Goal: Transaction & Acquisition: Purchase product/service

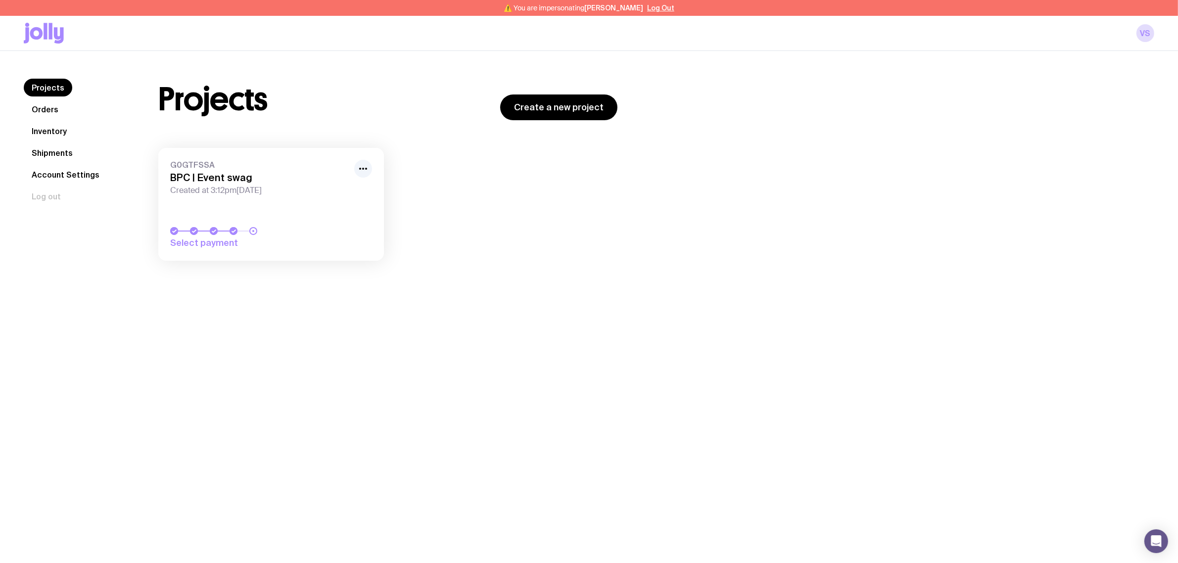
click at [238, 185] on span "Created at 3:12pm, Wed 20th Aug 2025" at bounding box center [259, 190] width 178 height 10
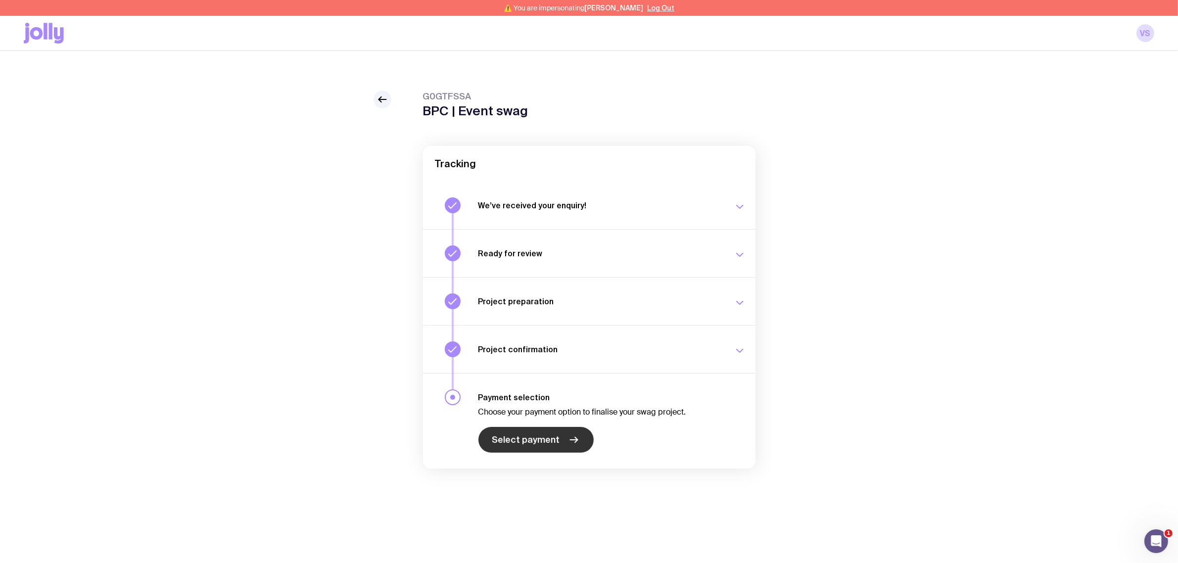
click at [547, 443] on span "Select payment" at bounding box center [526, 440] width 68 height 12
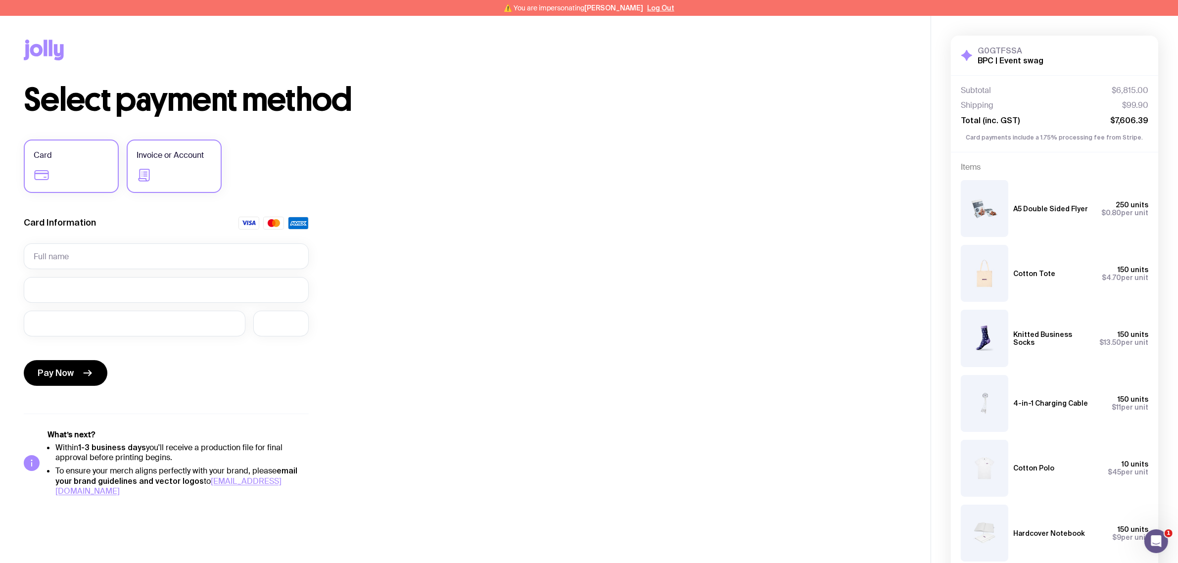
click at [157, 171] on label "Invoice or Account" at bounding box center [174, 165] width 95 height 53
click at [0, 0] on input "Invoice or Account" at bounding box center [0, 0] width 0 height 0
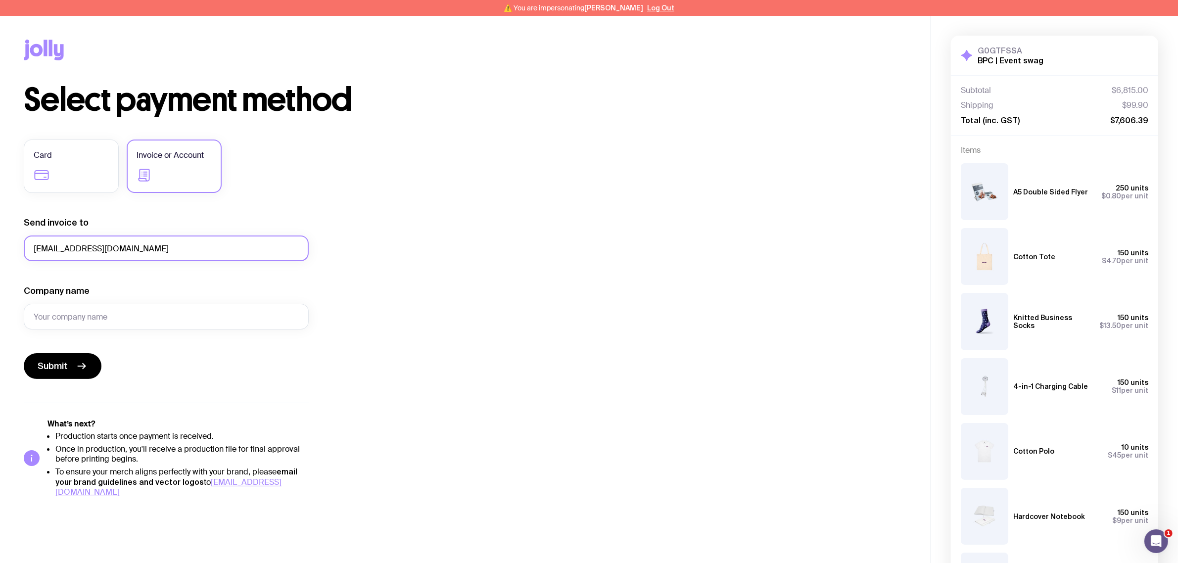
click at [135, 249] on input "v.shurentheran@bpcbt.com" at bounding box center [166, 248] width 285 height 26
click at [133, 313] on input "Company name" at bounding box center [166, 317] width 285 height 26
click at [92, 324] on input "Company name" at bounding box center [166, 317] width 285 height 26
click at [91, 321] on input "Company name" at bounding box center [166, 317] width 285 height 26
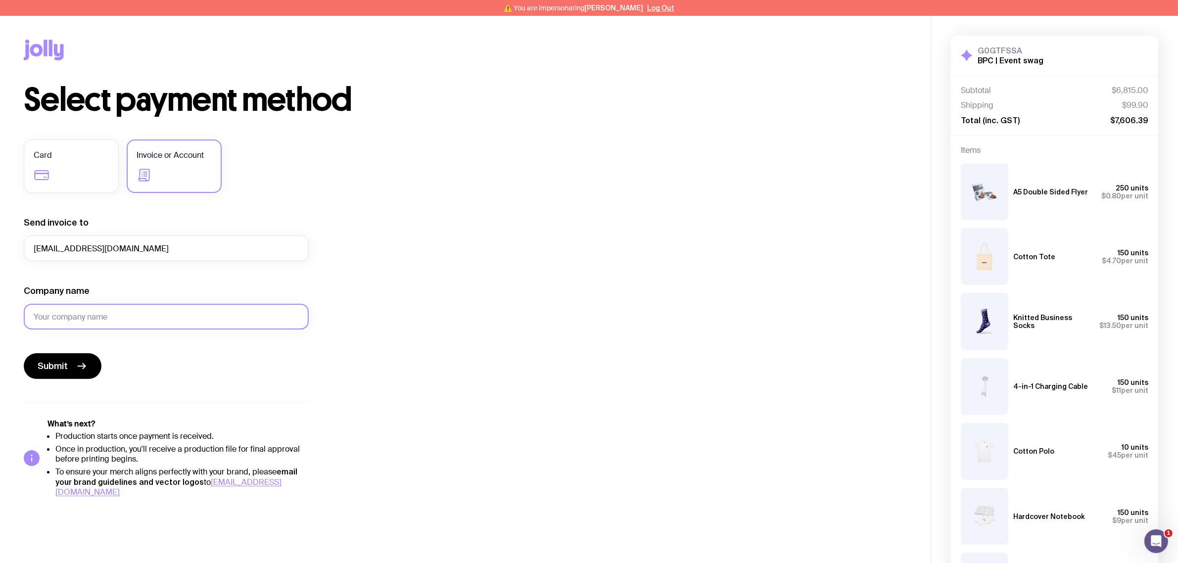
click at [91, 321] on input "Company name" at bounding box center [166, 317] width 285 height 26
click at [90, 319] on input "Company name" at bounding box center [166, 317] width 285 height 26
click at [432, 299] on div "Select payment method Card Invoice or Account Send invoice to v.shurentheran@bp…" at bounding box center [465, 290] width 883 height 413
click at [96, 316] on input "Company name" at bounding box center [166, 317] width 285 height 26
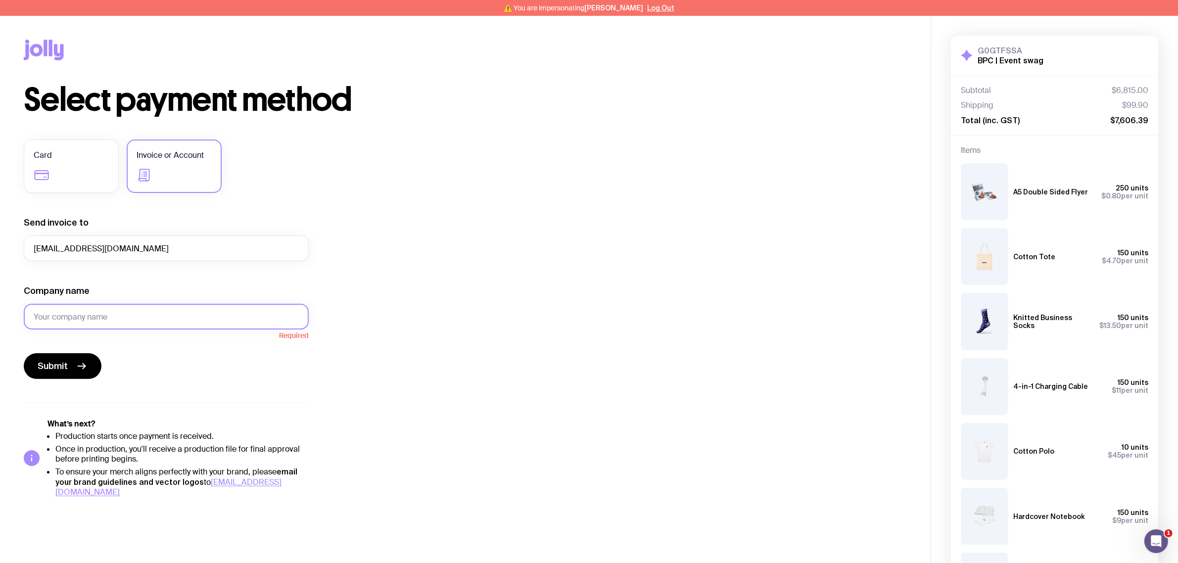
click at [96, 316] on input "Company name" at bounding box center [166, 317] width 285 height 26
click at [87, 318] on input "Company name" at bounding box center [166, 317] width 285 height 26
click at [133, 244] on input "v.shurentheran@bpcbt.com" at bounding box center [166, 248] width 285 height 26
click at [154, 245] on input "v.shurentheran@bpcbt.com" at bounding box center [166, 248] width 285 height 26
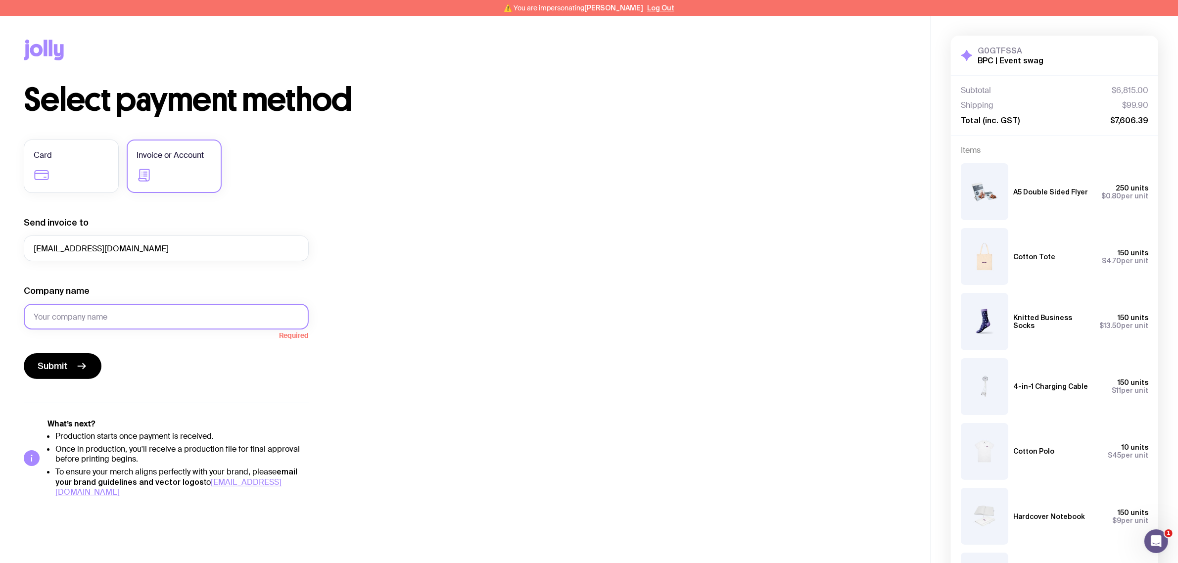
click at [108, 306] on input "Company name" at bounding box center [166, 317] width 285 height 26
paste input "SmartVista AG"
type input "SmartVista AG"
click at [148, 340] on form "Send invoice to v.shurentheran@bpcbt.com Company name SmartVista AG Submit" at bounding box center [166, 298] width 285 height 162
click at [153, 250] on input "v.shurentheran@bpcbt.com" at bounding box center [166, 248] width 285 height 26
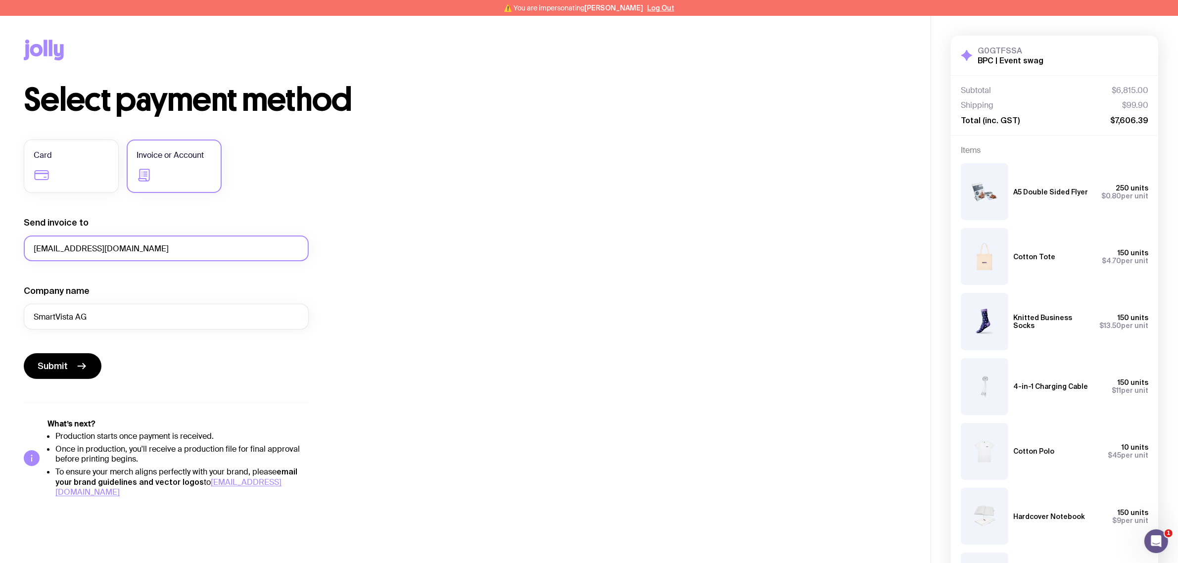
click at [153, 250] on input "v.shurentheran@bpcbt.com" at bounding box center [166, 248] width 285 height 26
click at [356, 242] on div "Select payment method Card Invoice or Account Send invoice to v.shurentheran@bp…" at bounding box center [465, 290] width 883 height 413
click at [190, 240] on input "v.shurentheran@bpcbt.com" at bounding box center [166, 248] width 285 height 26
click at [418, 236] on div "Select payment method Card Invoice or Account Send invoice to v.shurentheran@bp…" at bounding box center [465, 290] width 883 height 413
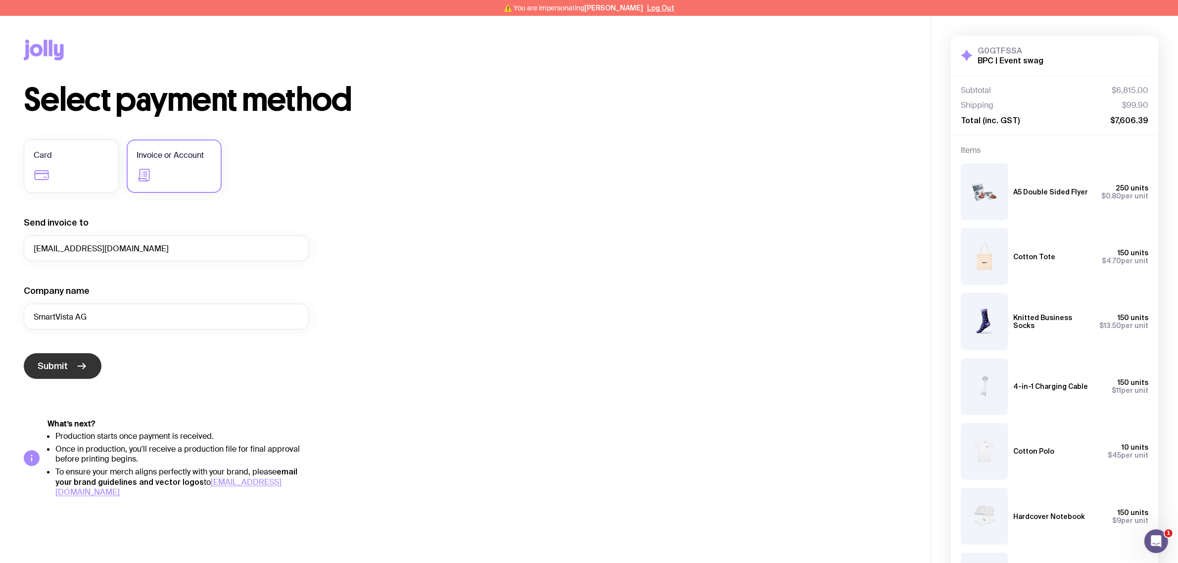
click at [67, 374] on button "Submit" at bounding box center [63, 366] width 78 height 26
drag, startPoint x: 1025, startPoint y: 47, endPoint x: 953, endPoint y: 46, distance: 71.7
click at [953, 46] on div "G0GTFSSA BPC | Event swag Hide Details" at bounding box center [1054, 56] width 207 height 40
copy h3 "G0GTFSSA"
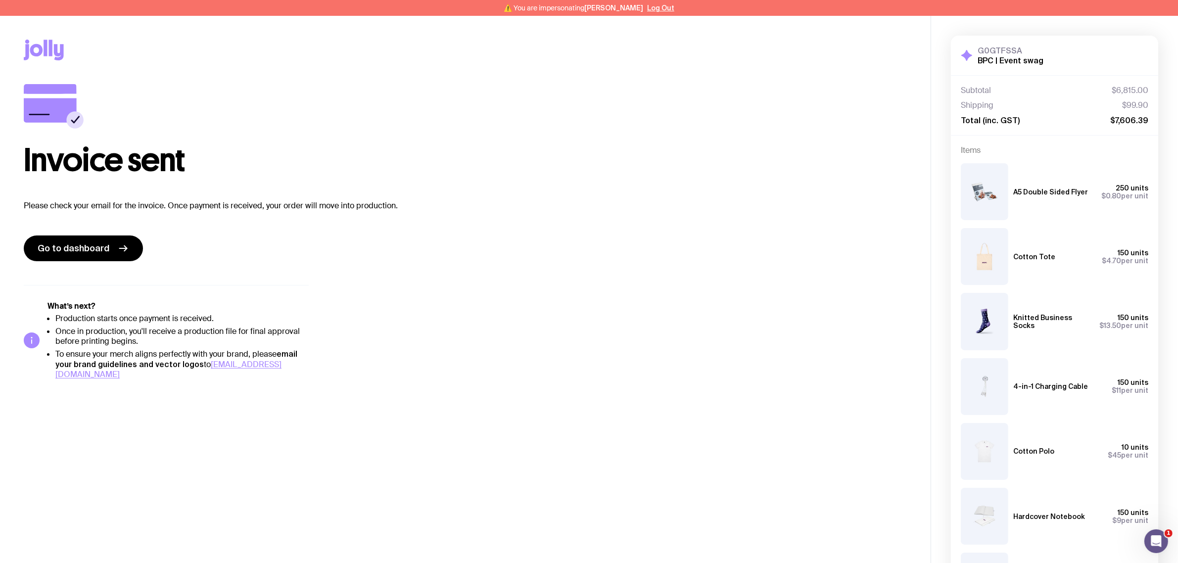
click at [635, 124] on div "Invoice sent" at bounding box center [465, 130] width 883 height 92
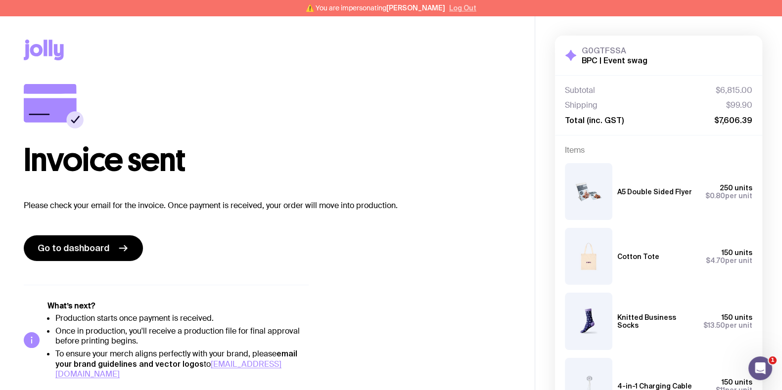
click at [474, 10] on button "Log Out" at bounding box center [462, 8] width 27 height 8
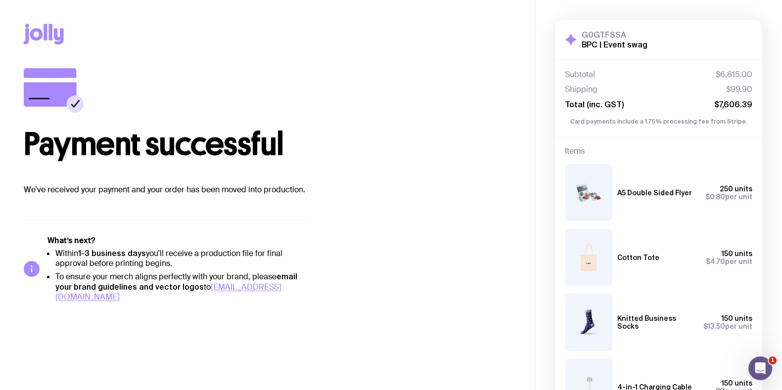
click at [339, 34] on div "Copy Link" at bounding box center [267, 34] width 487 height 68
click at [349, 26] on div "Copy Link" at bounding box center [267, 34] width 487 height 68
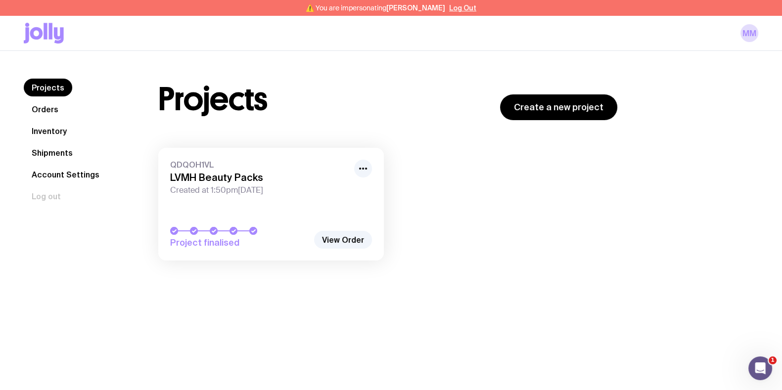
click at [56, 132] on link "Inventory" at bounding box center [49, 131] width 51 height 18
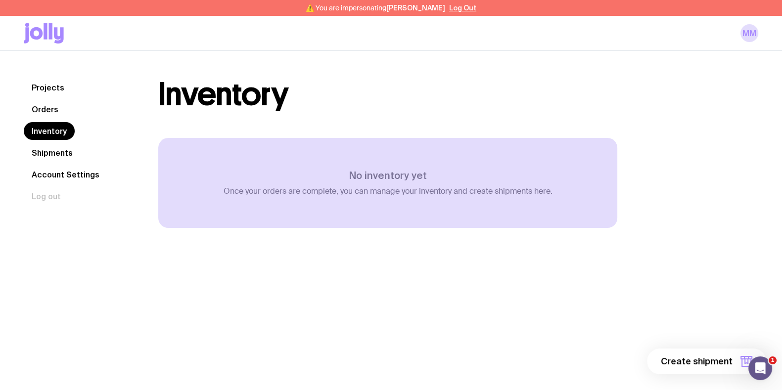
click at [52, 154] on link "Shipments" at bounding box center [52, 153] width 57 height 18
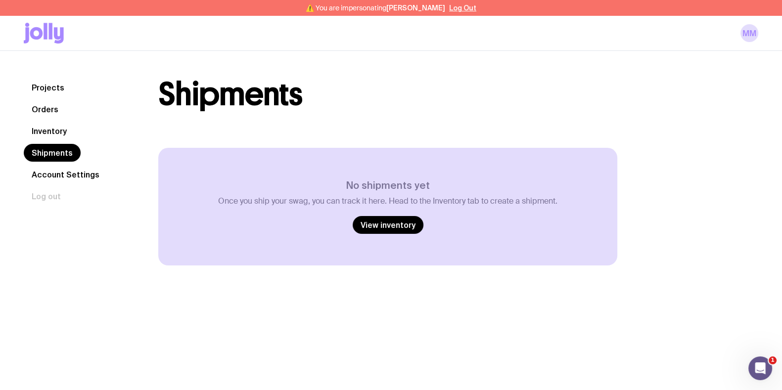
click at [51, 123] on link "Inventory" at bounding box center [49, 131] width 51 height 18
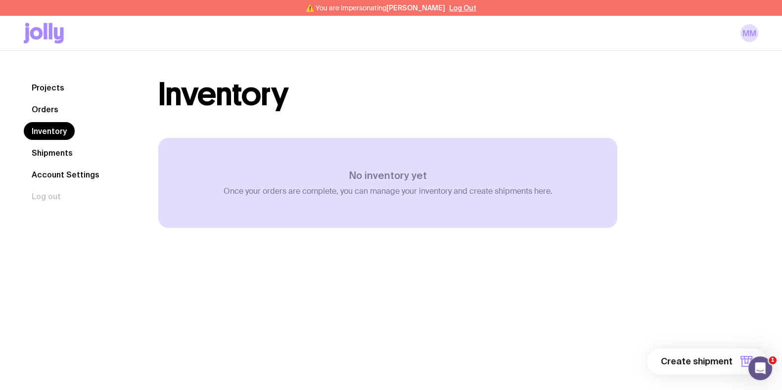
click at [49, 108] on link "Orders" at bounding box center [45, 109] width 43 height 18
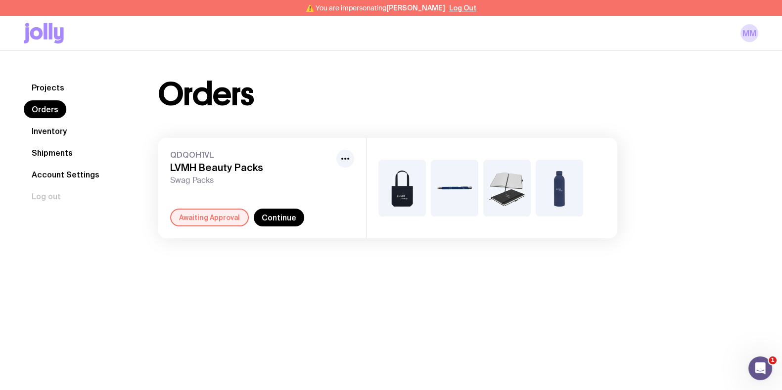
click at [60, 86] on link "Projects" at bounding box center [48, 88] width 48 height 18
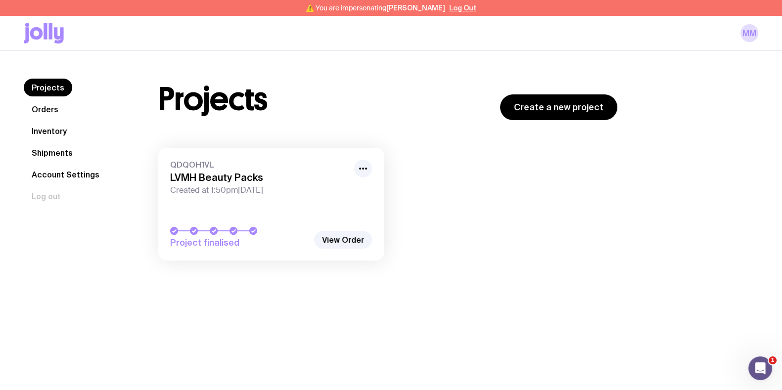
click at [45, 117] on link "Orders" at bounding box center [45, 109] width 43 height 18
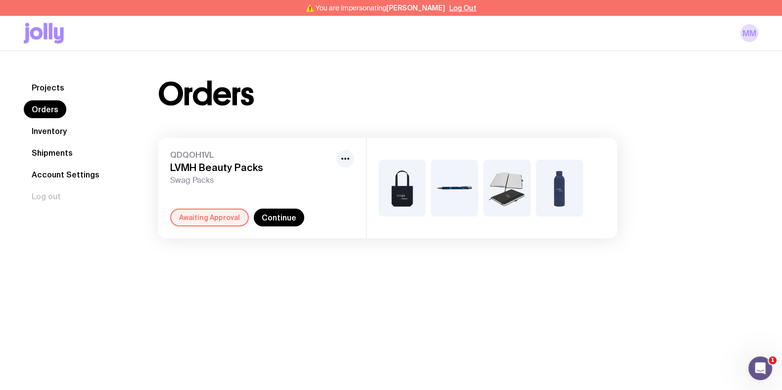
click at [47, 134] on link "Inventory" at bounding box center [49, 131] width 51 height 18
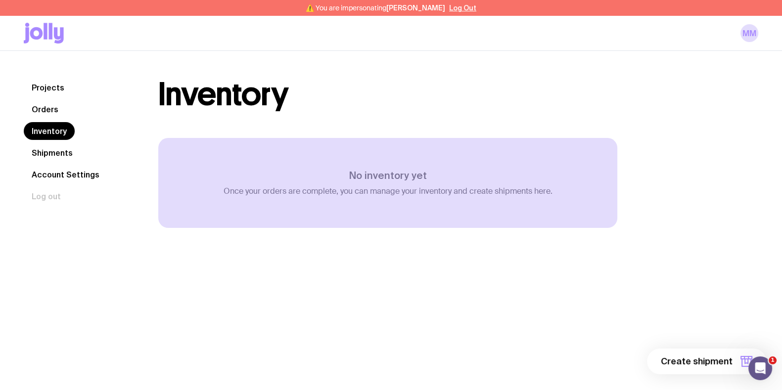
click at [47, 112] on link "Orders" at bounding box center [45, 109] width 43 height 18
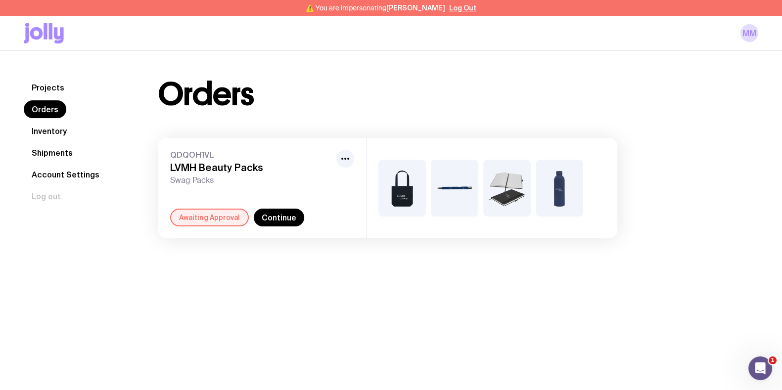
click at [62, 134] on link "Inventory" at bounding box center [49, 131] width 51 height 18
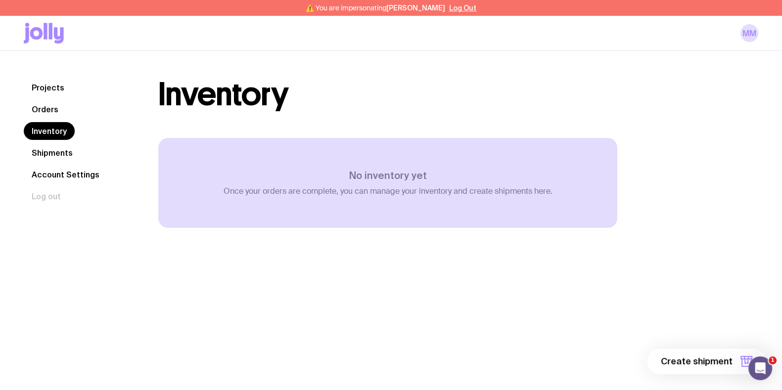
click at [54, 102] on link "Orders" at bounding box center [45, 109] width 43 height 18
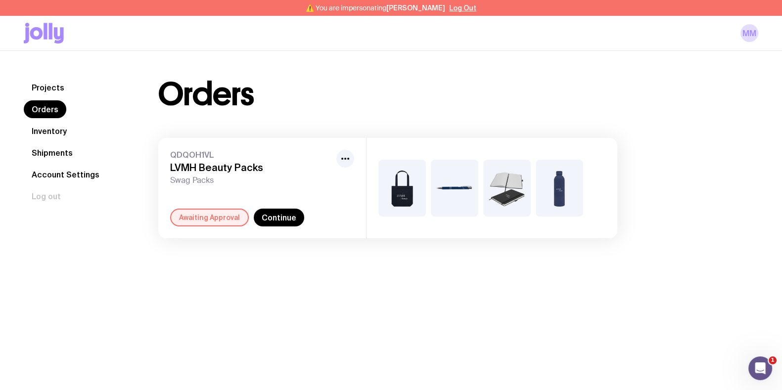
click at [52, 91] on link "Projects" at bounding box center [48, 88] width 48 height 18
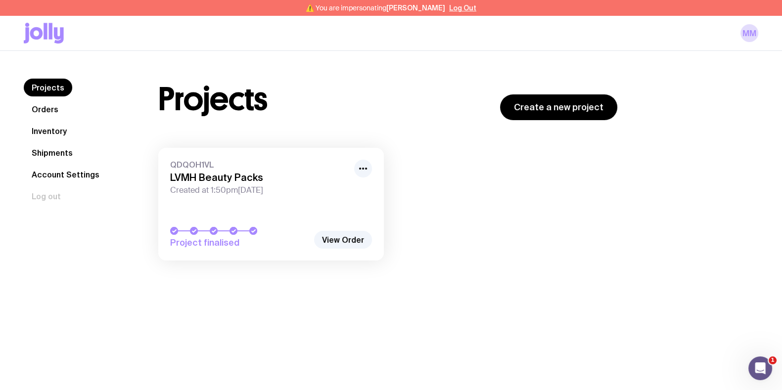
click at [306, 200] on link "QDQOH1VL LVMH Beauty Packs Created at 1:50pm, Mon 7th Apr 2025 Project finalised" at bounding box center [271, 204] width 226 height 113
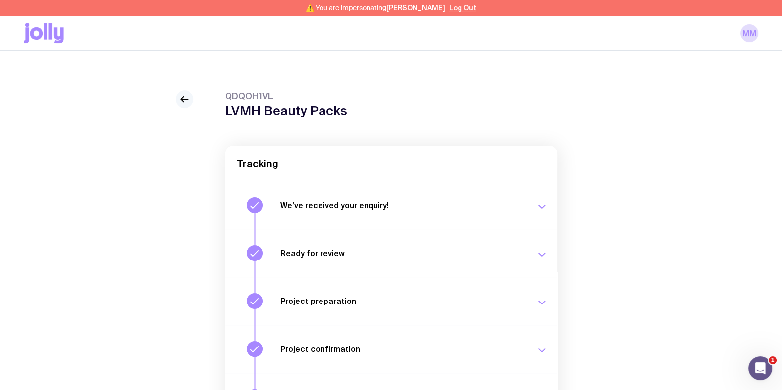
click at [180, 100] on icon at bounding box center [185, 99] width 12 height 12
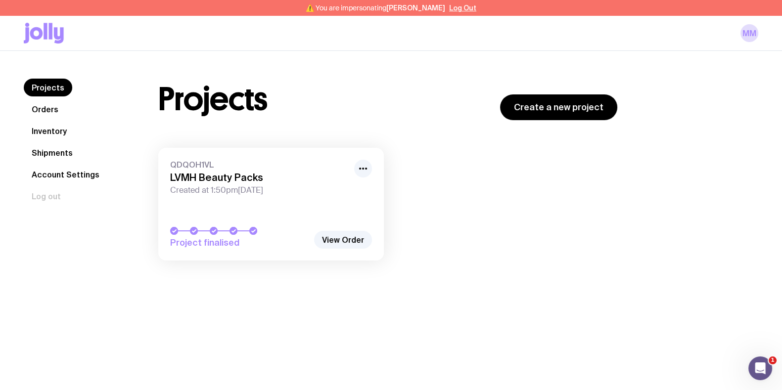
click at [43, 133] on link "Inventory" at bounding box center [49, 131] width 51 height 18
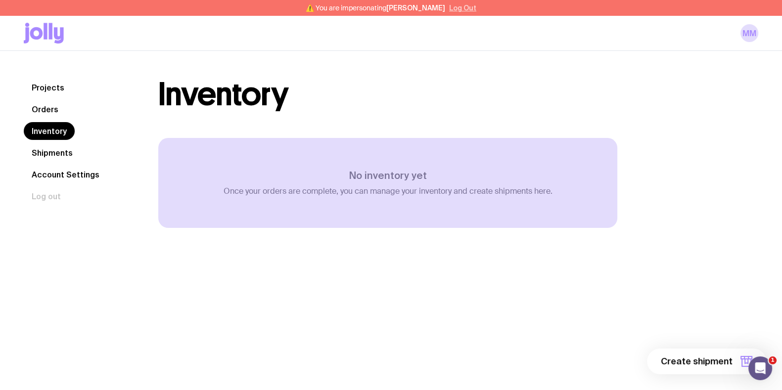
click at [470, 9] on button "Log Out" at bounding box center [462, 8] width 27 height 8
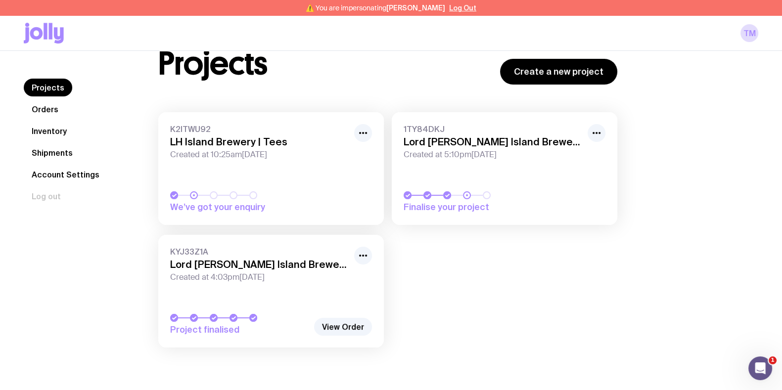
scroll to position [50, 0]
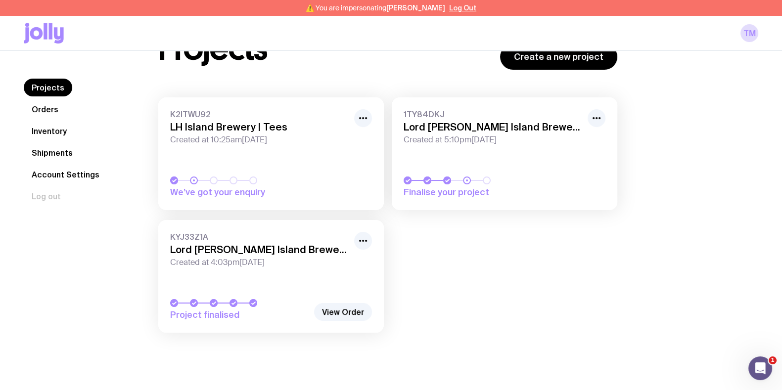
click at [275, 287] on link "KYJ33Z1A Lord Howe Island Brewery | Kombucha merch Created at 4:03pm, Tue 29th …" at bounding box center [271, 276] width 226 height 113
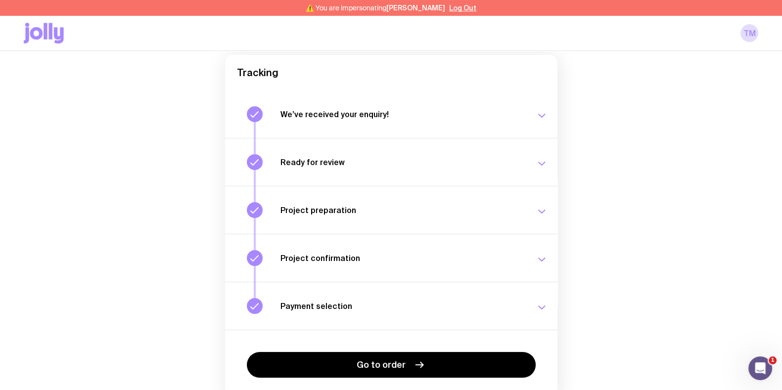
scroll to position [139, 0]
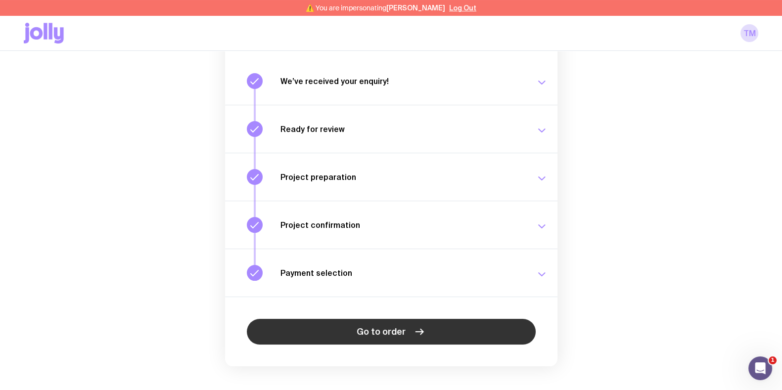
click at [367, 319] on link "Go to order" at bounding box center [391, 332] width 289 height 26
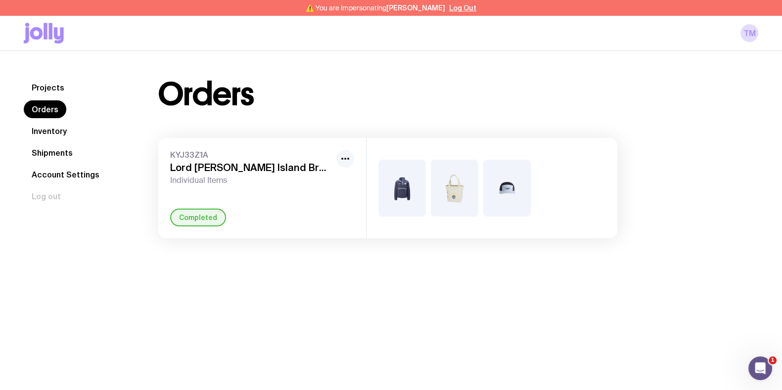
click at [347, 159] on icon "button" at bounding box center [345, 159] width 12 height 12
click at [111, 134] on nav "Projects Orders Inventory Shipments Account Settings Log out" at bounding box center [79, 142] width 111 height 127
click at [57, 133] on link "Inventory" at bounding box center [49, 131] width 51 height 18
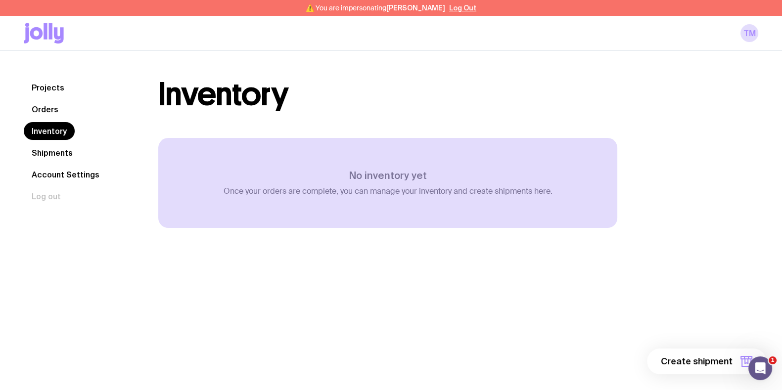
click at [54, 150] on link "Shipments" at bounding box center [52, 153] width 57 height 18
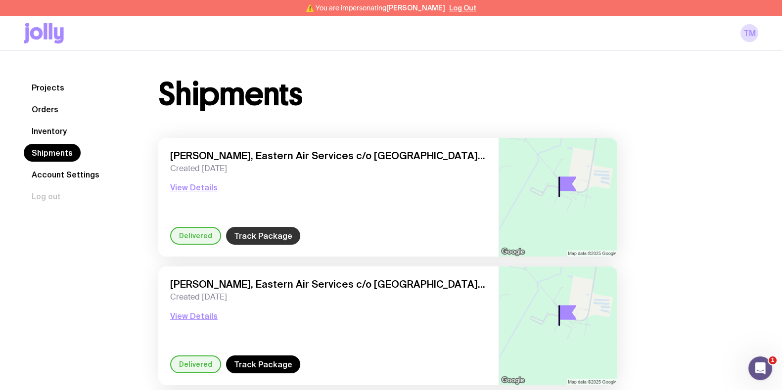
click at [277, 236] on link "Track Package" at bounding box center [263, 236] width 74 height 18
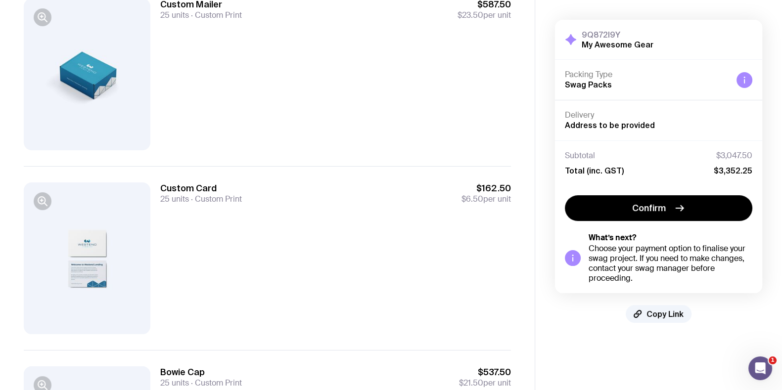
scroll to position [185, 0]
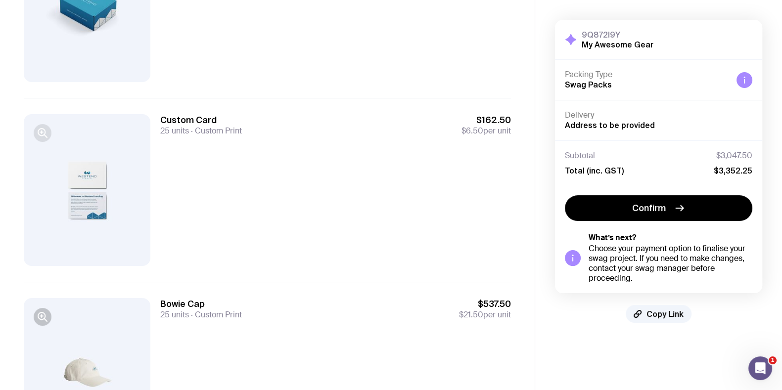
click at [44, 131] on icon "button" at bounding box center [43, 133] width 12 height 12
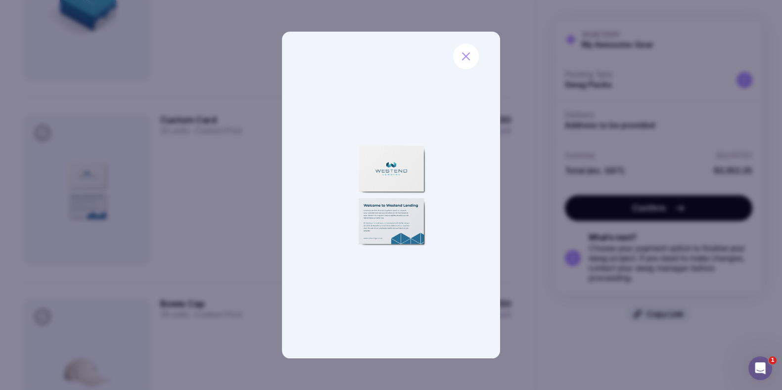
click at [222, 178] on div at bounding box center [391, 195] width 782 height 390
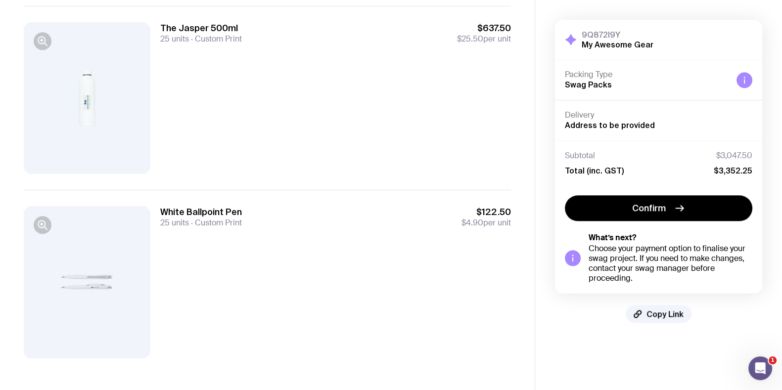
scroll to position [1201, 0]
click at [41, 33] on icon "button" at bounding box center [43, 38] width 12 height 12
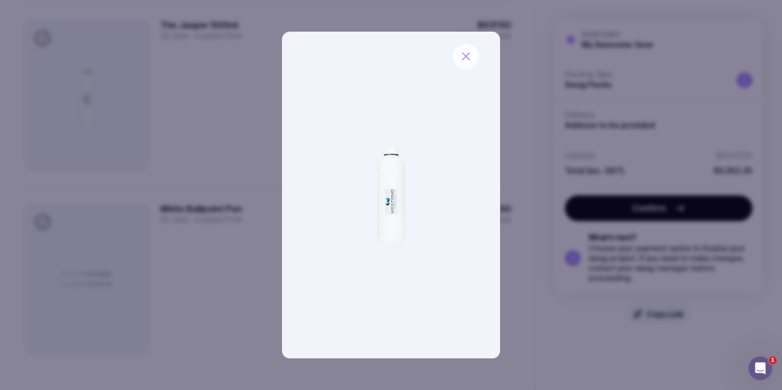
click at [467, 57] on icon "button" at bounding box center [465, 56] width 7 height 7
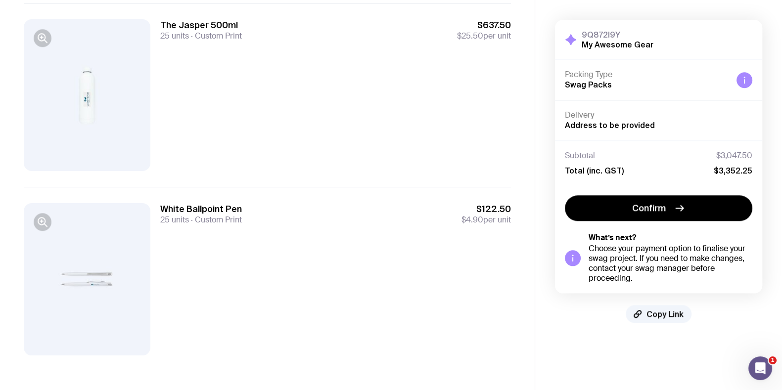
click at [239, 127] on div "The Jasper 500ml 25 units Custom Print $637.50 $25.50 per unit" at bounding box center [335, 95] width 351 height 152
click at [46, 37] on icon "button" at bounding box center [43, 38] width 12 height 12
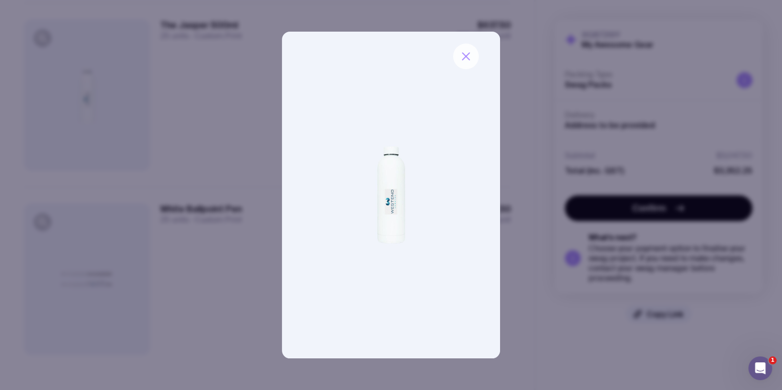
click at [467, 58] on icon "button" at bounding box center [465, 56] width 7 height 7
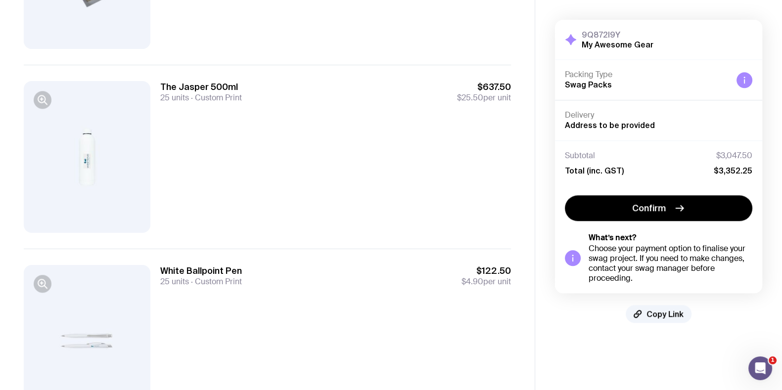
scroll to position [1077, 0]
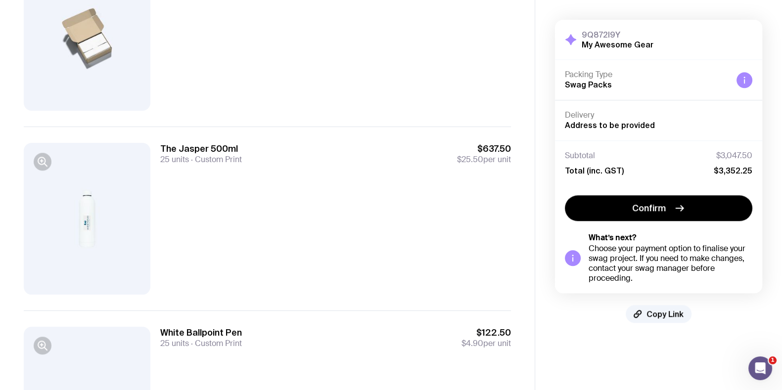
click at [208, 193] on div "The Jasper 500ml 25 units Custom Print $637.50 $25.50 per unit" at bounding box center [335, 219] width 351 height 152
click at [226, 197] on div "The Jasper 500ml 25 units Custom Print $637.50 $25.50 per unit" at bounding box center [335, 219] width 351 height 152
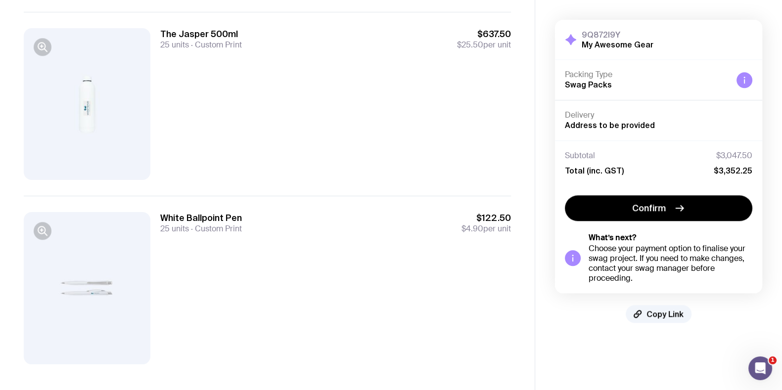
scroll to position [1201, 0]
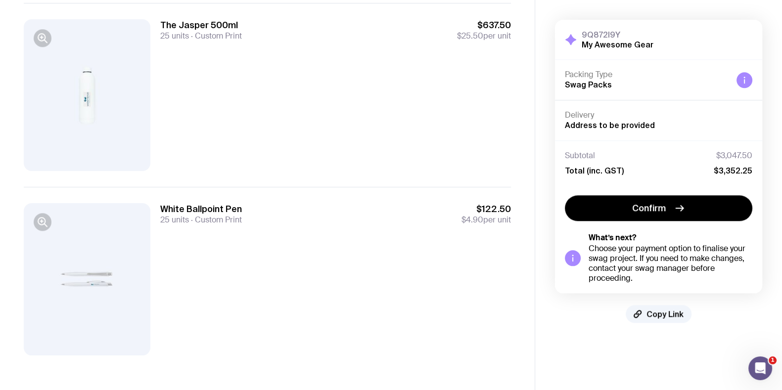
click at [280, 149] on div "The Jasper 500ml 25 units Custom Print $637.50 $25.50 per unit" at bounding box center [335, 95] width 351 height 152
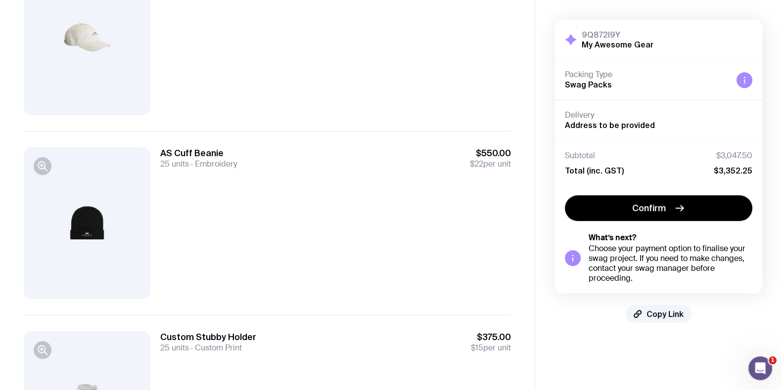
scroll to position [459, 0]
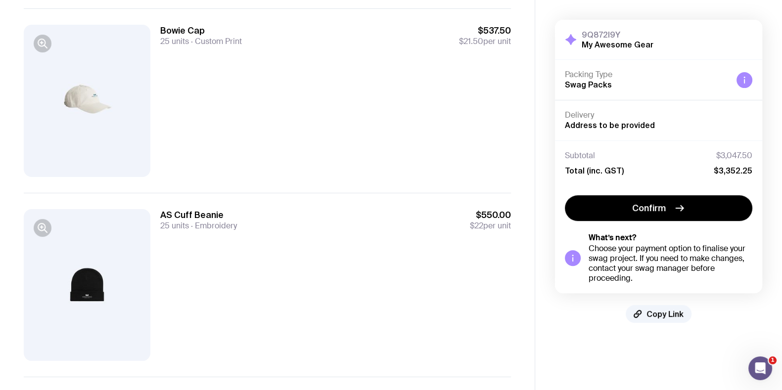
click at [320, 143] on div "Bowie Cap 25 units Custom Print $537.50 $21.50 per unit" at bounding box center [335, 101] width 351 height 152
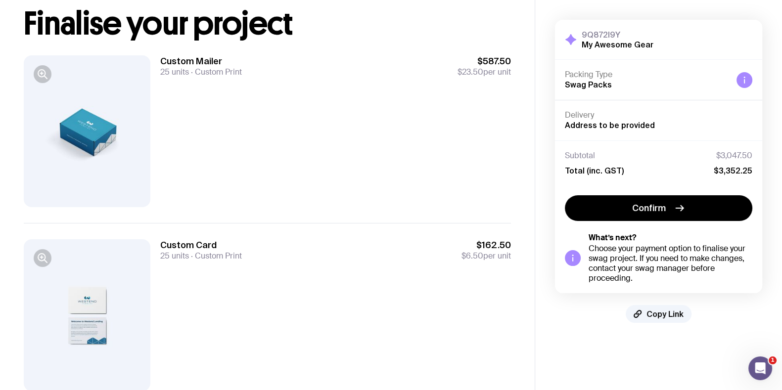
scroll to position [123, 0]
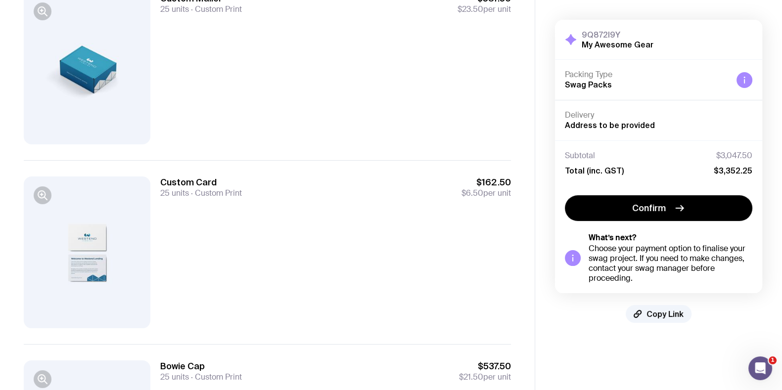
click at [320, 237] on div "Custom Card 25 units Custom Print $162.50 $6.50 per unit" at bounding box center [335, 253] width 351 height 152
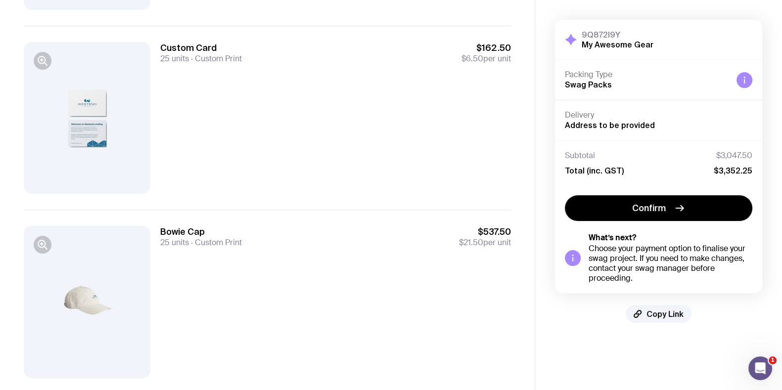
scroll to position [309, 0]
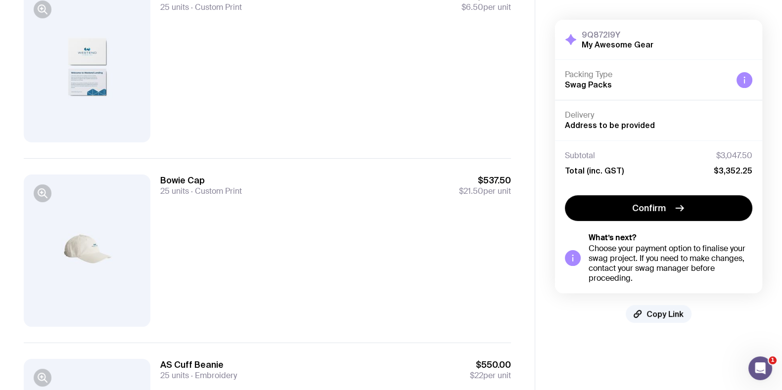
click at [363, 147] on div "Custom Card 25 units Custom Print $162.50 $6.50 per unit" at bounding box center [267, 66] width 487 height 184
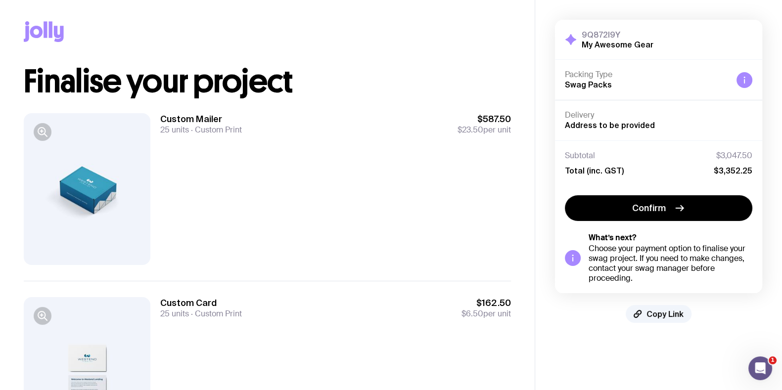
scroll to position [0, 0]
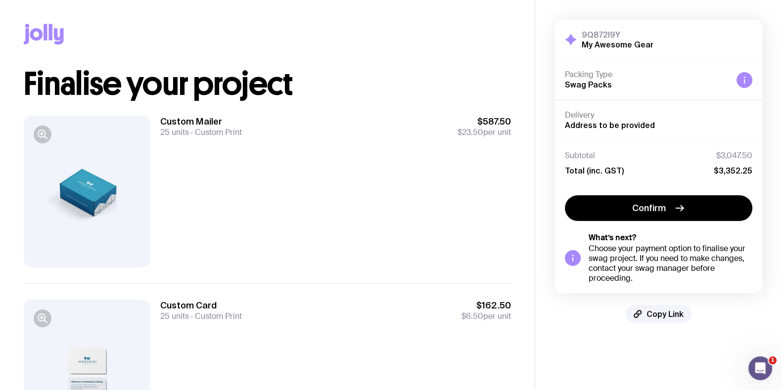
click at [239, 198] on div "Custom Mailer 25 units Custom Print $587.50 $23.50 per unit" at bounding box center [335, 192] width 351 height 152
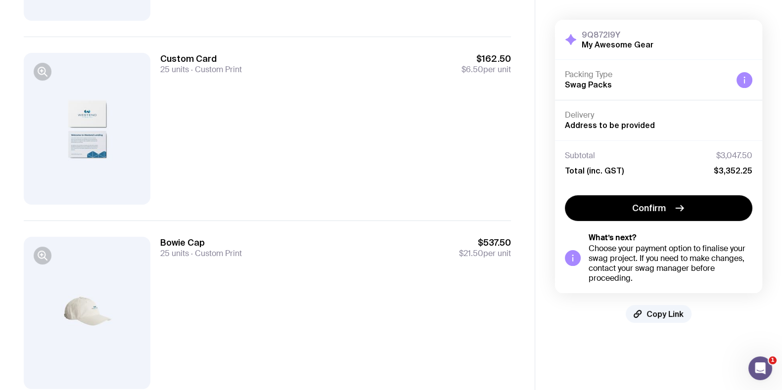
scroll to position [371, 0]
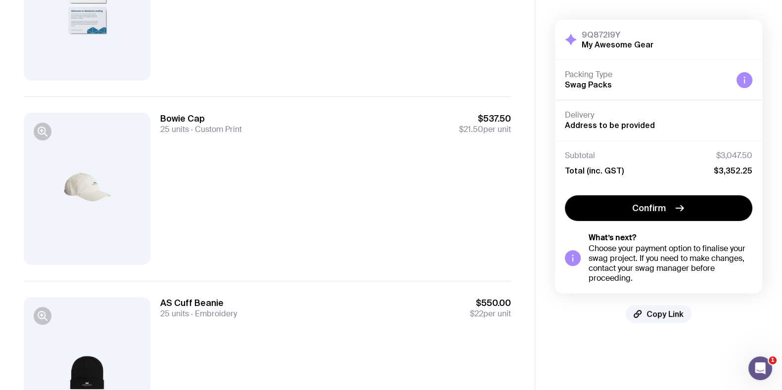
click at [289, 228] on div "Bowie Cap 25 units Custom Print $537.50 $21.50 per unit" at bounding box center [335, 189] width 351 height 152
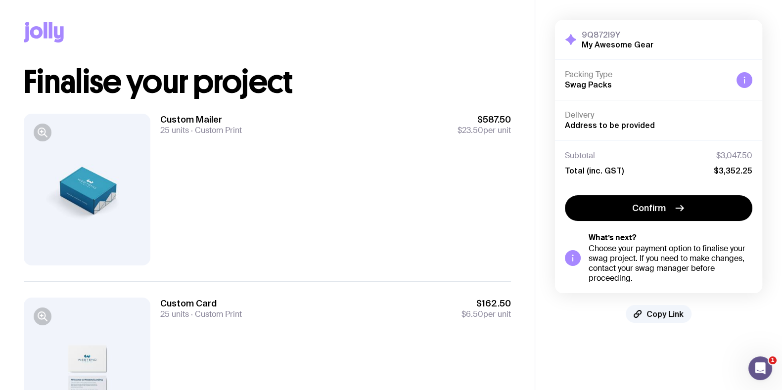
scroll to position [0, 0]
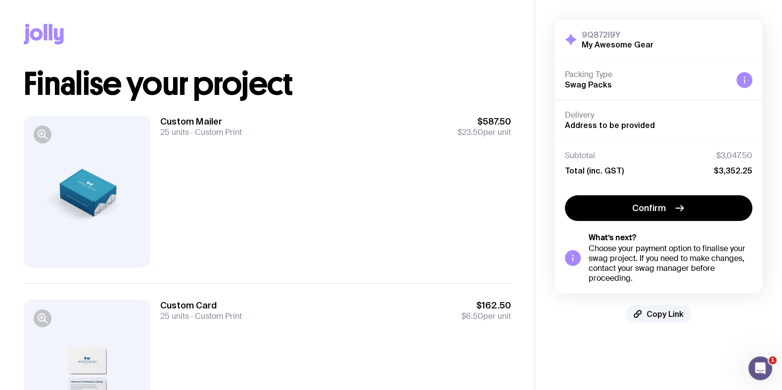
click at [337, 176] on div "Custom Mailer 25 units Custom Print $587.50 $23.50 per unit" at bounding box center [335, 192] width 351 height 152
click at [316, 201] on div "Custom Mailer 25 units Custom Print $587.50 $23.50 per unit" at bounding box center [335, 192] width 351 height 152
